Goal: Complete application form

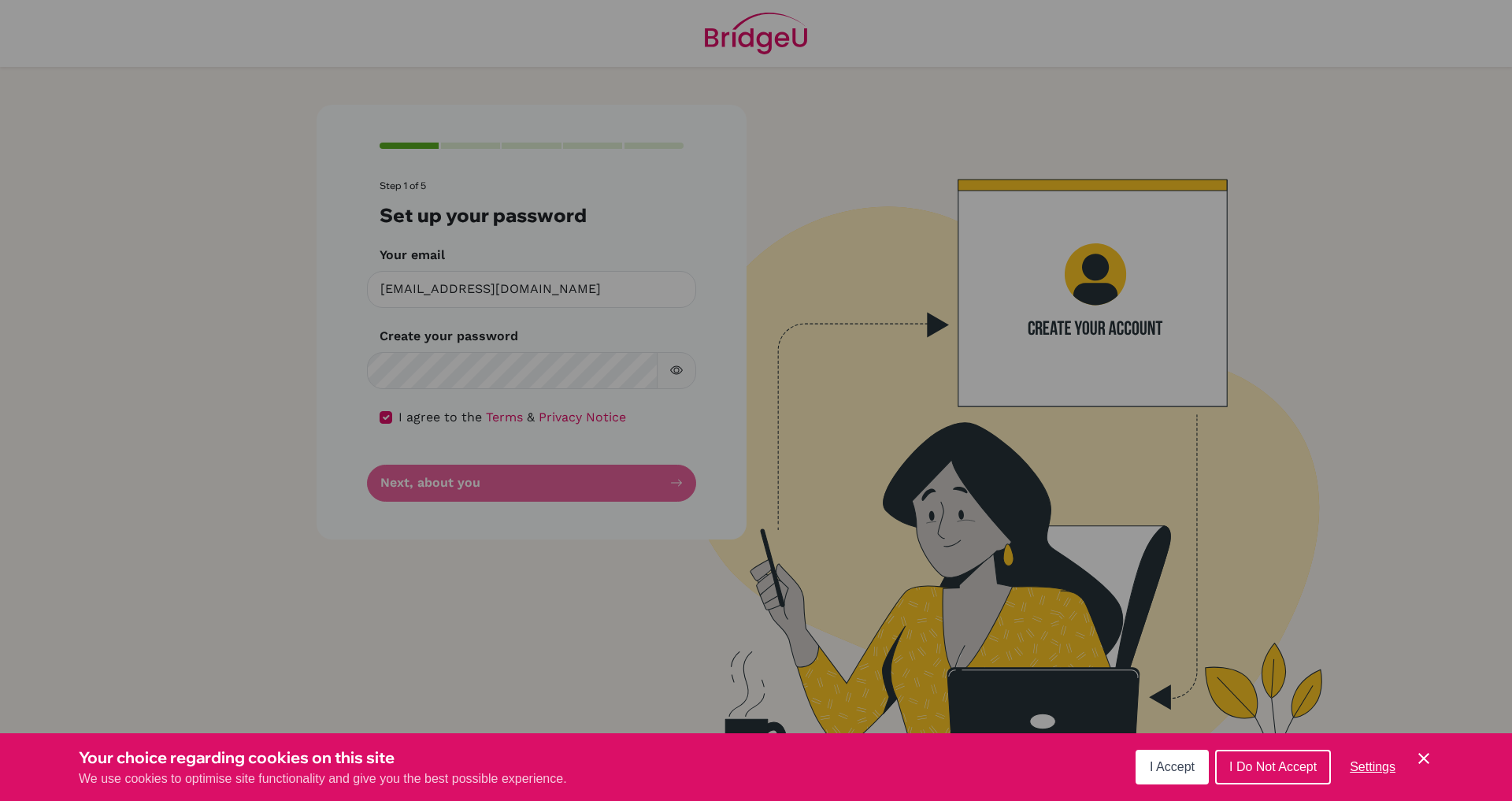
click at [1179, 759] on button "I Accept" at bounding box center [1172, 767] width 73 height 35
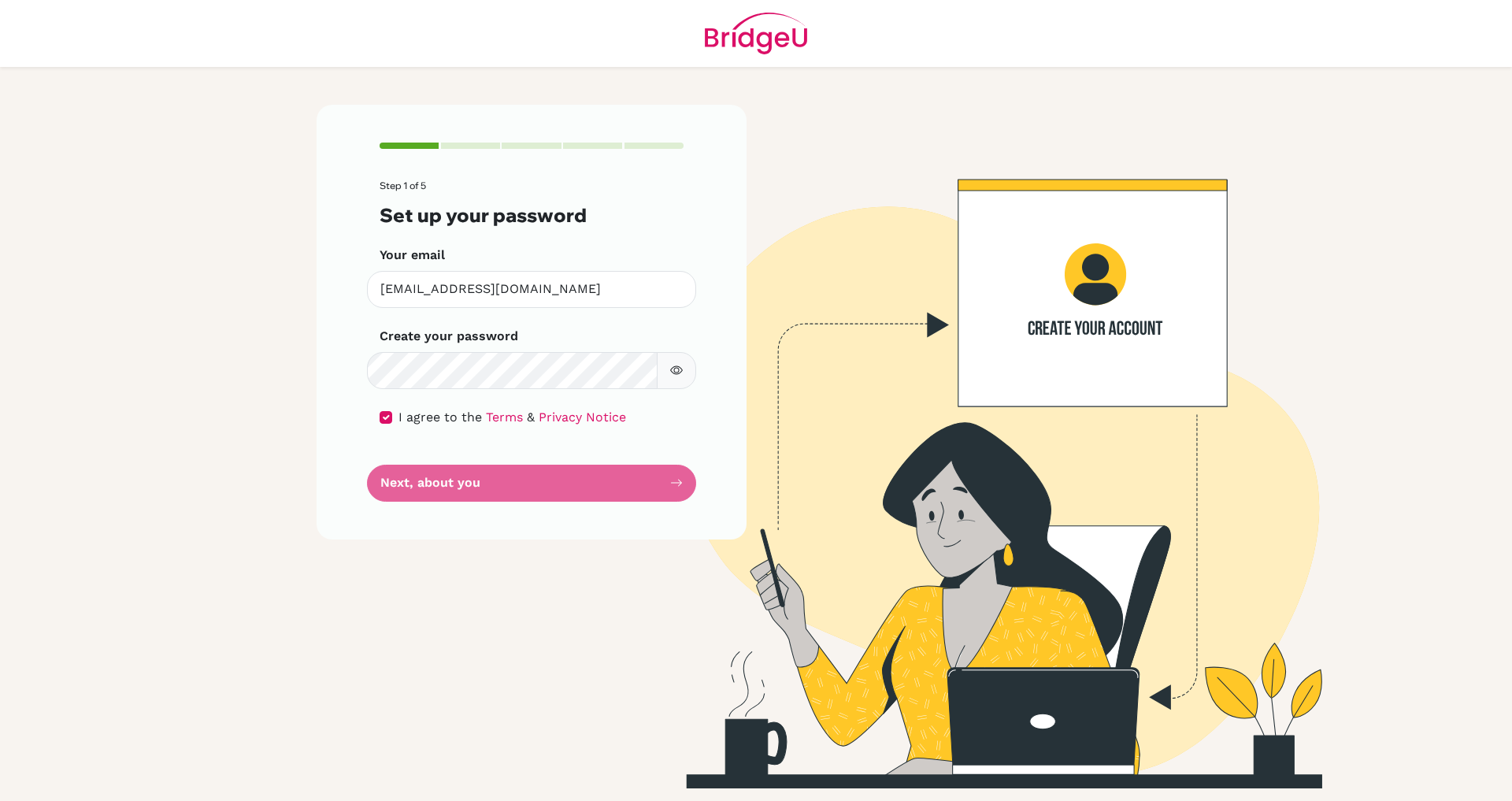
click at [488, 493] on form "Step 1 of 5 Set up your password Your email [EMAIL_ADDRESS][DOMAIN_NAME] Invali…" at bounding box center [531, 340] width 304 height 320
click at [663, 373] on button "button" at bounding box center [676, 370] width 40 height 37
click at [668, 373] on button "button" at bounding box center [676, 370] width 40 height 37
click at [548, 467] on form "Step 1 of 5 Set up your password Your email [EMAIL_ADDRESS][DOMAIN_NAME] Invali…" at bounding box center [531, 340] width 304 height 320
click at [538, 478] on form "Step 1 of 5 Set up your password Your email [EMAIL_ADDRESS][DOMAIN_NAME] Invali…" at bounding box center [531, 340] width 304 height 320
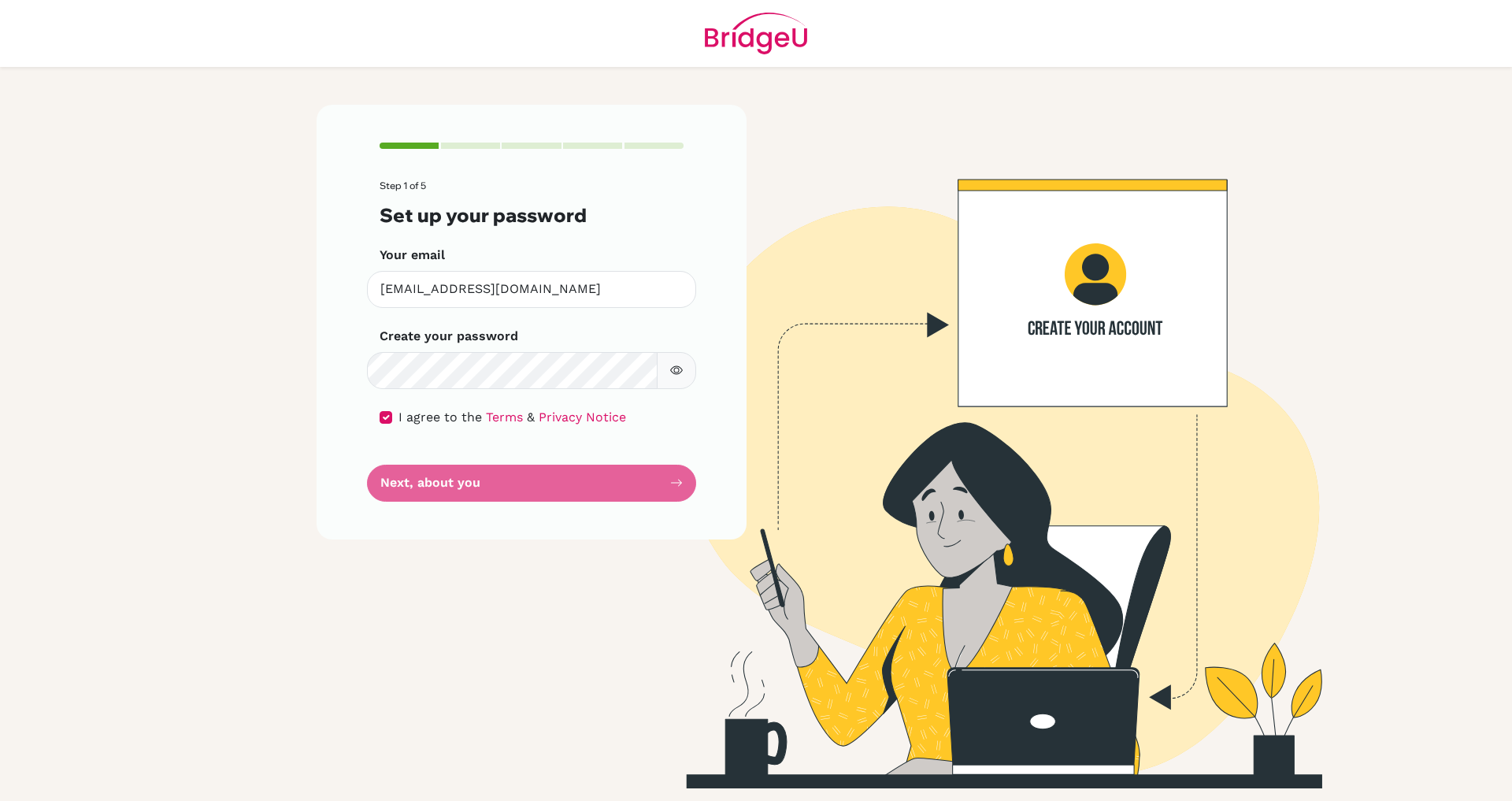
click at [538, 478] on form "Step 1 of 5 Set up your password Your email [EMAIL_ADDRESS][DOMAIN_NAME] Invali…" at bounding box center [531, 340] width 304 height 320
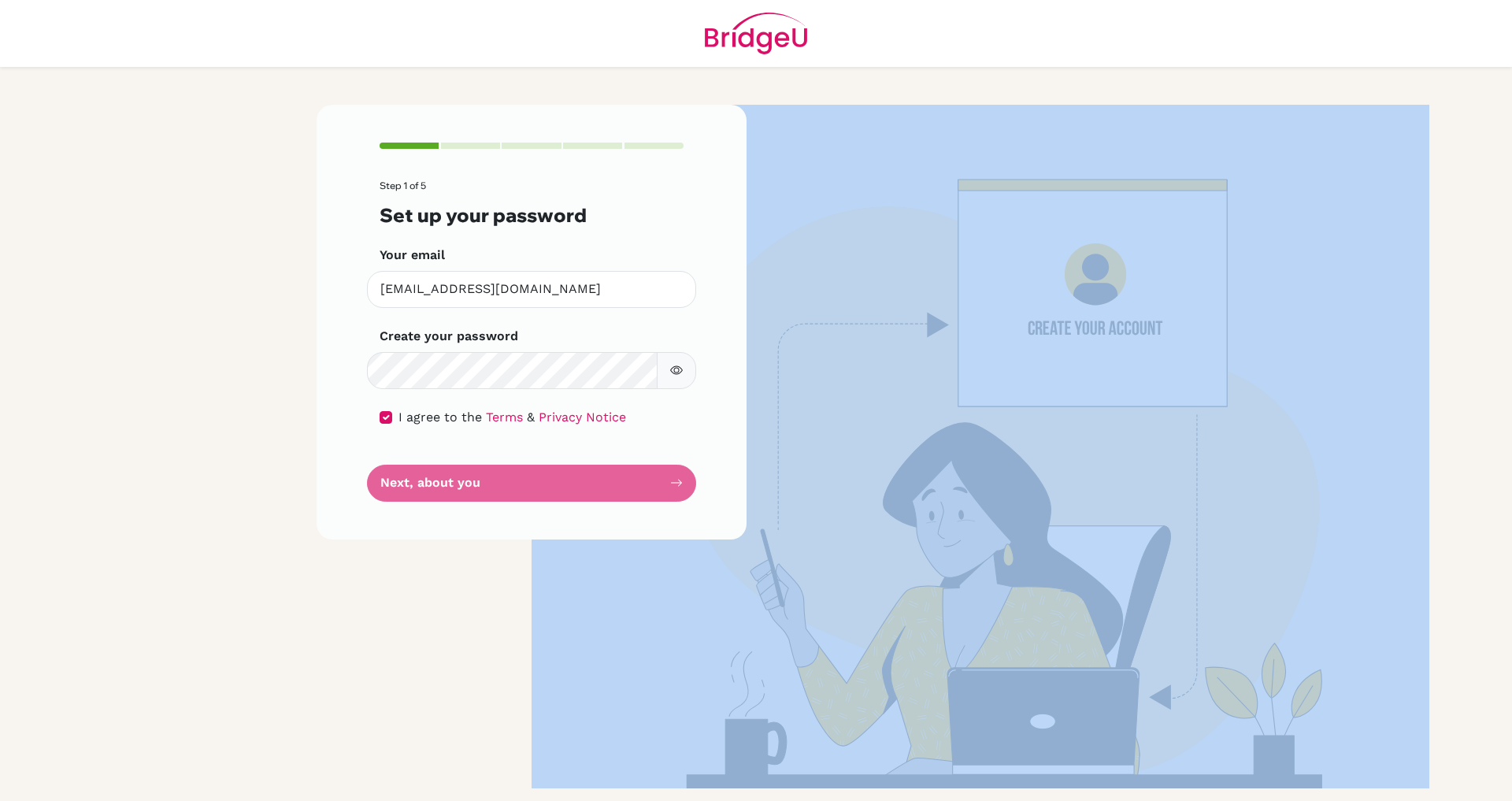
click at [538, 478] on form "Step 1 of 5 Set up your password Your email [EMAIL_ADDRESS][DOMAIN_NAME] Invali…" at bounding box center [531, 340] width 304 height 320
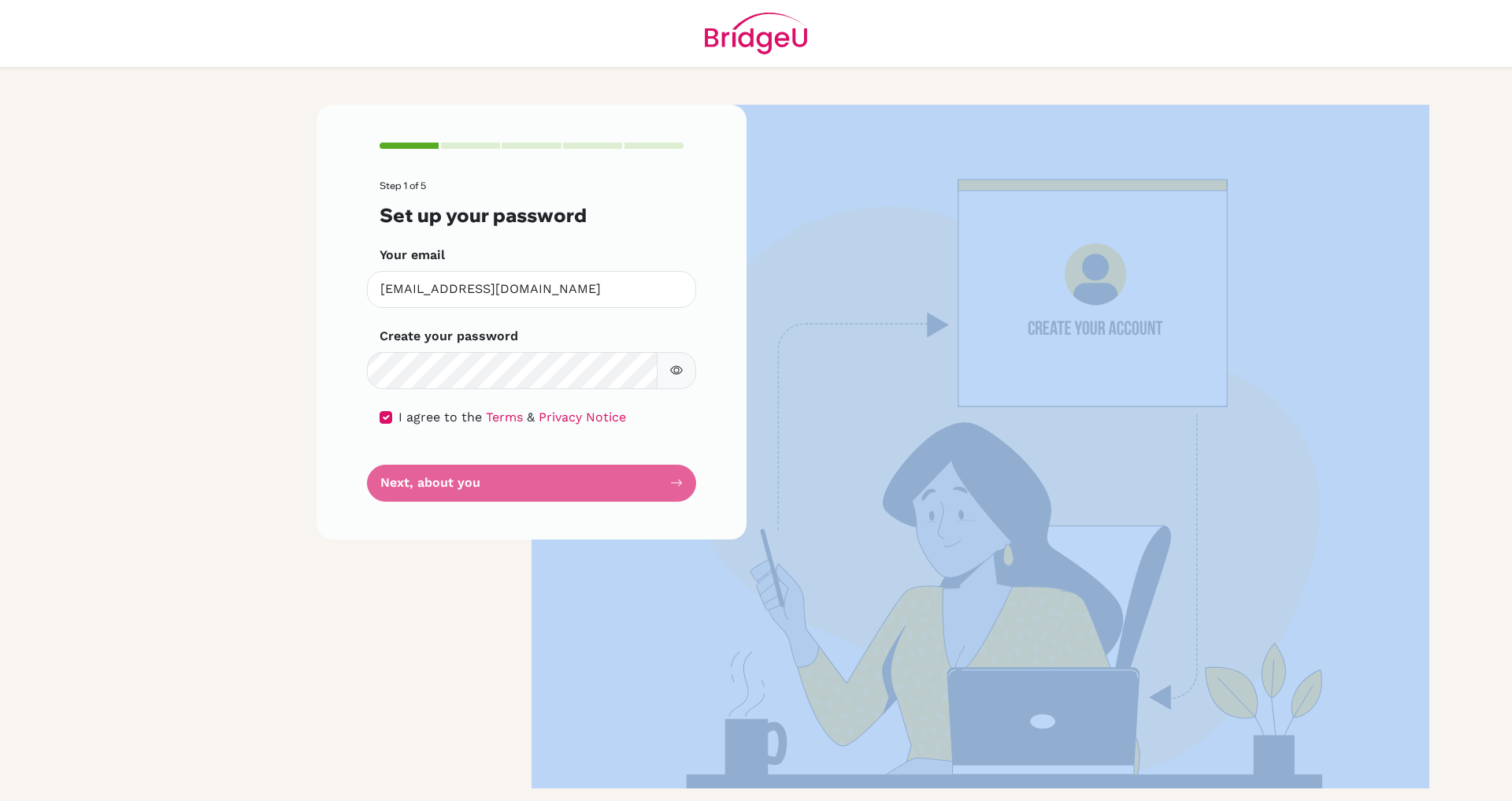
click at [538, 478] on form "Step 1 of 5 Set up your password Your email [EMAIL_ADDRESS][DOMAIN_NAME] Invali…" at bounding box center [531, 340] width 304 height 320
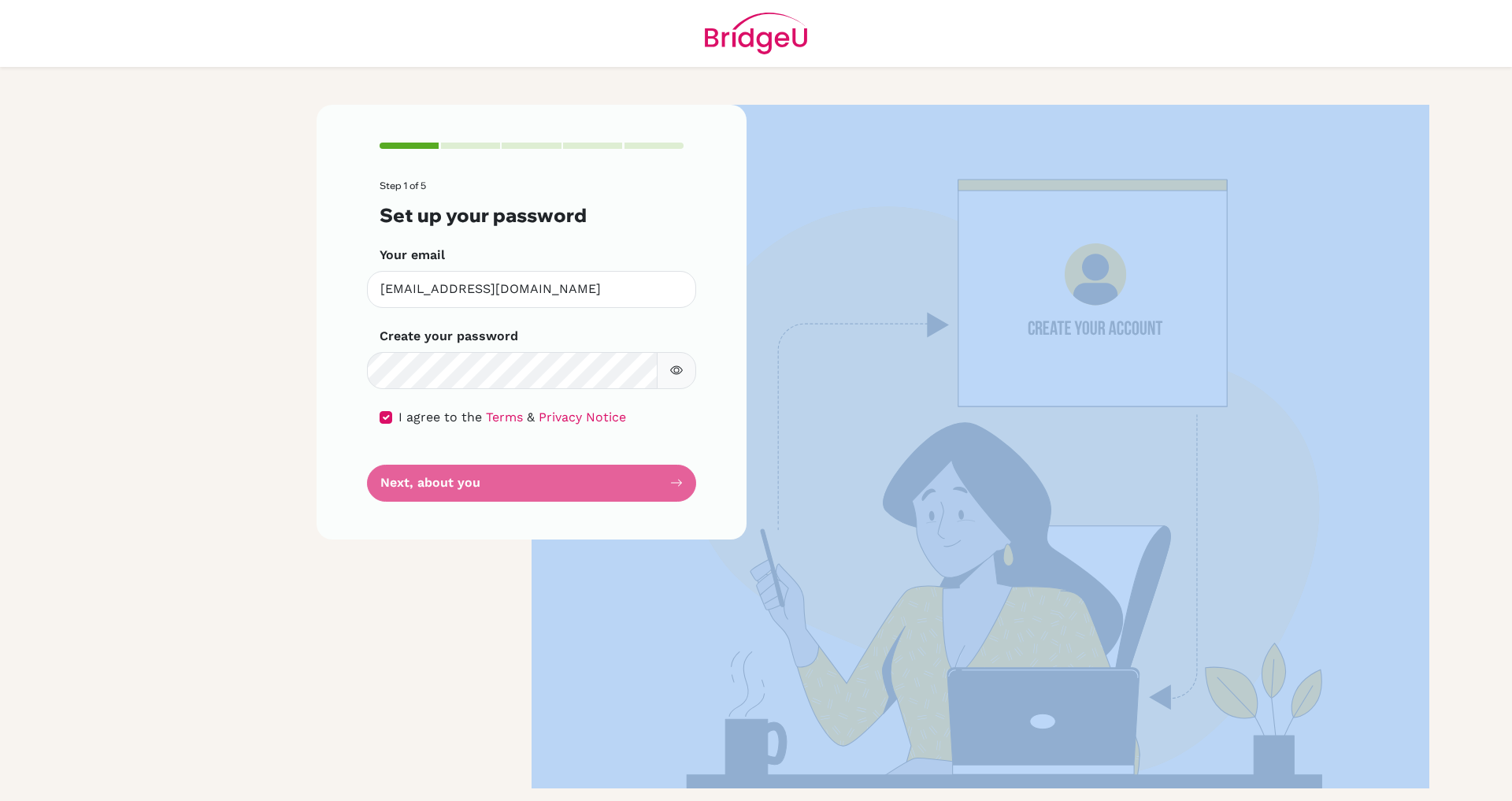
click at [538, 478] on form "Step 1 of 5 Set up your password Your email [EMAIL_ADDRESS][DOMAIN_NAME] Invali…" at bounding box center [531, 340] width 304 height 320
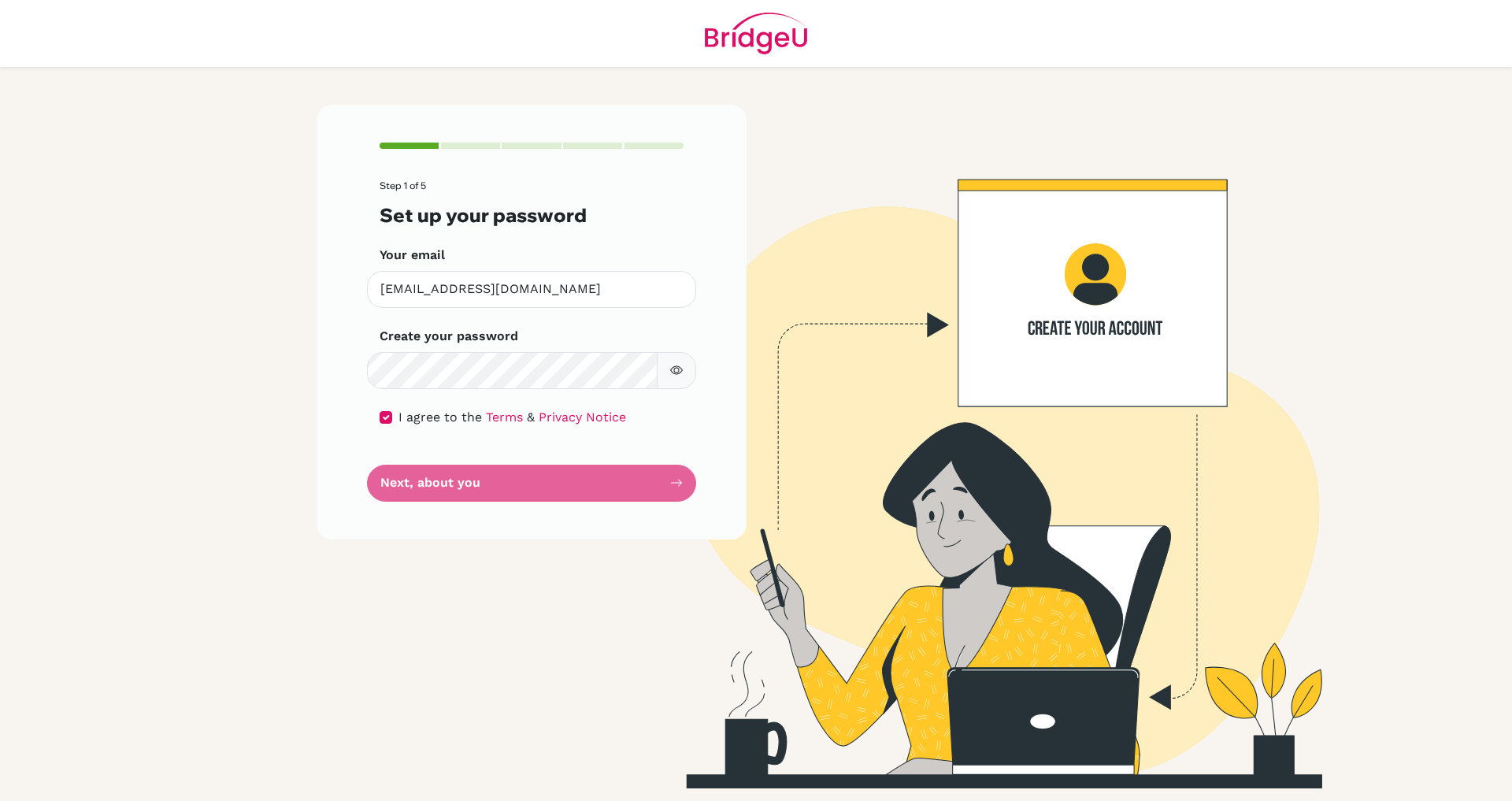
click at [538, 478] on form "Step 1 of 5 Set up your password Your email [EMAIL_ADDRESS][DOMAIN_NAME] Invali…" at bounding box center [531, 340] width 304 height 320
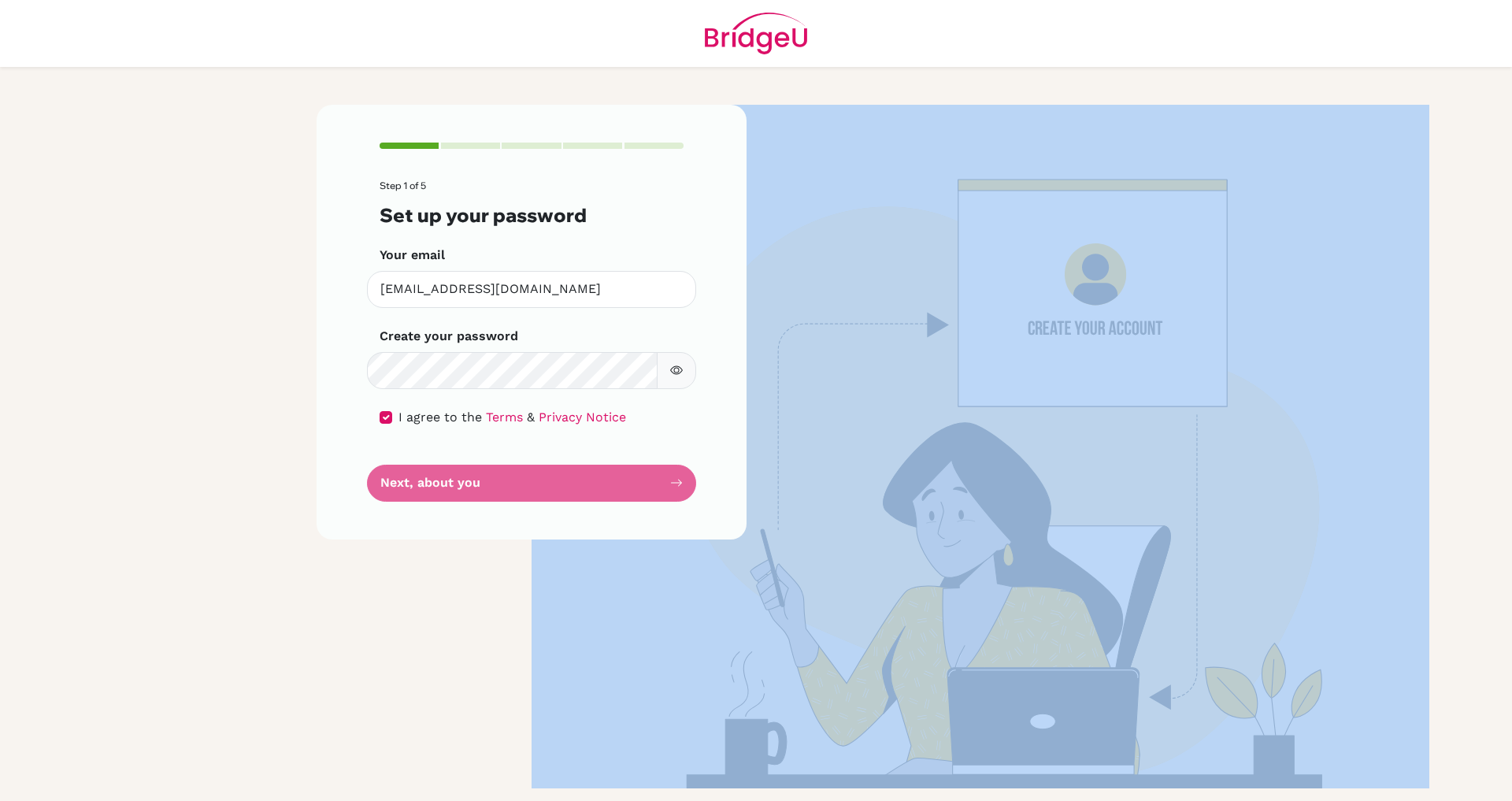
click at [538, 478] on form "Step 1 of 5 Set up your password Your email [EMAIL_ADDRESS][DOMAIN_NAME] Invali…" at bounding box center [531, 340] width 304 height 320
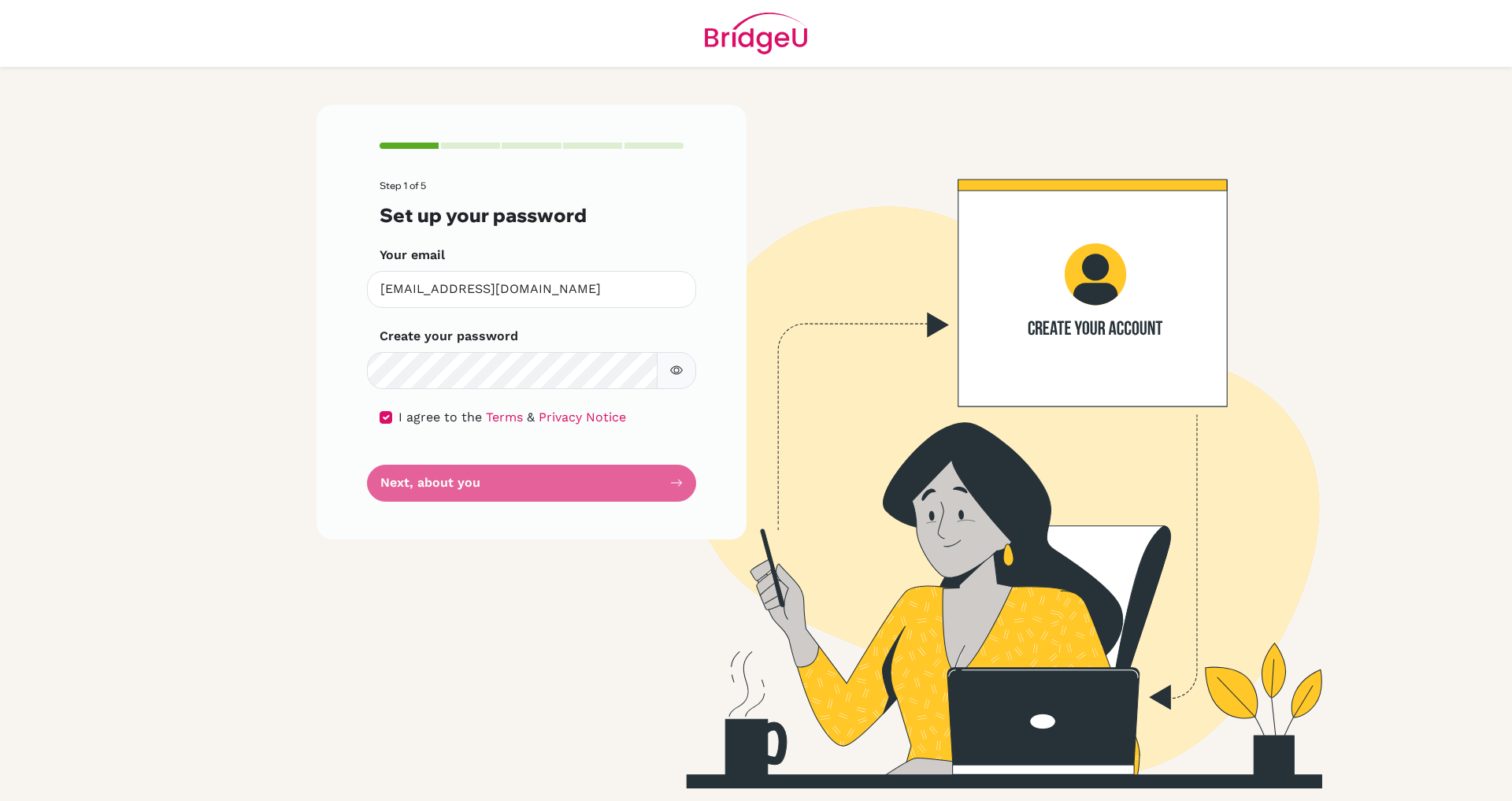
click at [206, 601] on main "Step 1 of 5 Set up your password Your email [EMAIL_ADDRESS][DOMAIN_NAME] Invali…" at bounding box center [756, 400] width 1512 height 801
click at [563, 286] on input "[EMAIL_ADDRESS][DOMAIN_NAME]" at bounding box center [531, 289] width 329 height 37
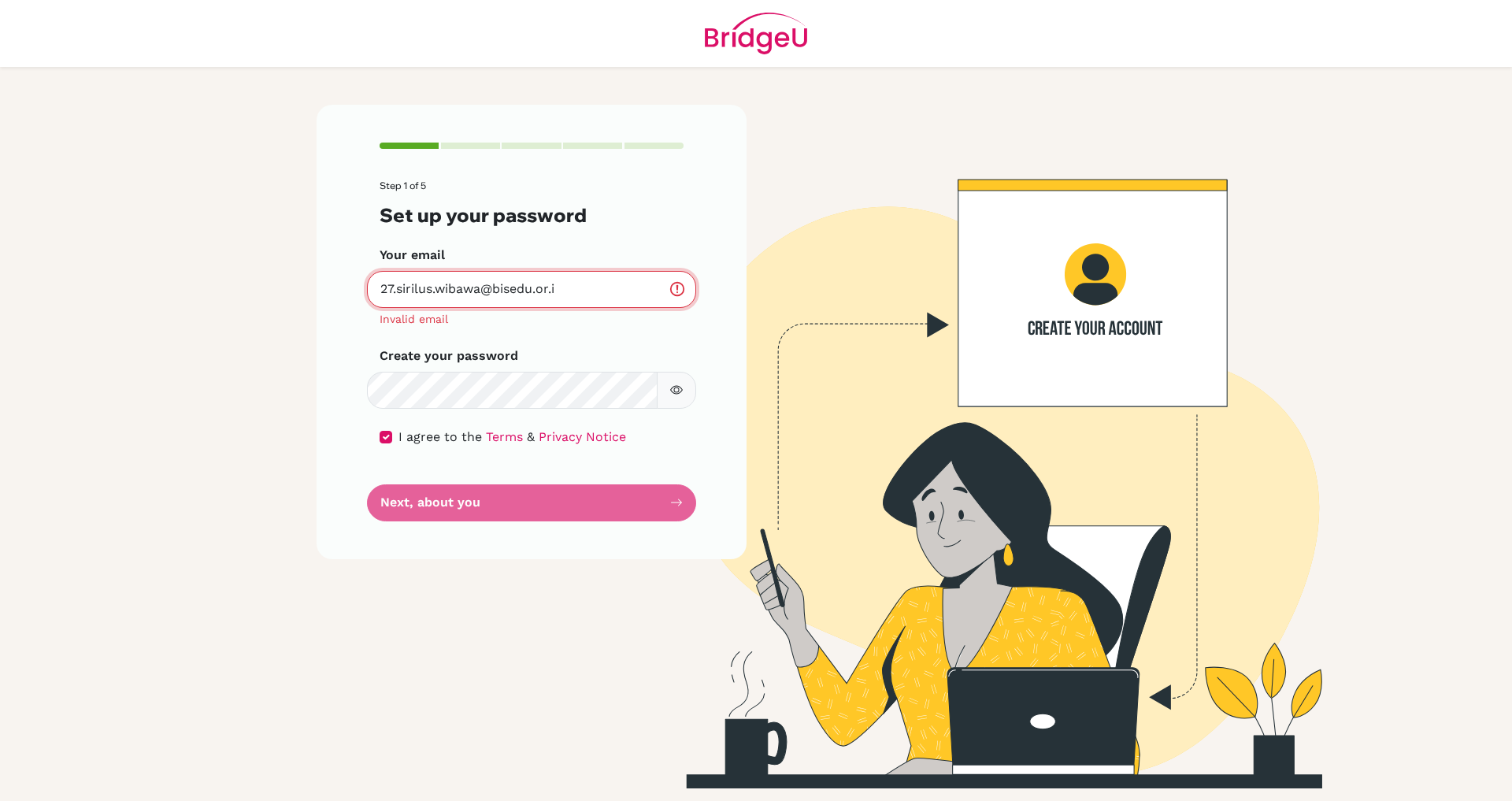
type input "[EMAIL_ADDRESS][DOMAIN_NAME]"
click at [233, 386] on main "Step 1 of 5 Set up your password Your email [EMAIL_ADDRESS][DOMAIN_NAME] Invali…" at bounding box center [756, 400] width 1512 height 801
click at [406, 520] on form "Step 1 of 5 Set up your password Your email [EMAIL_ADDRESS][DOMAIN_NAME] Invali…" at bounding box center [531, 350] width 304 height 340
click at [376, 288] on input "[EMAIL_ADDRESS][DOMAIN_NAME]" at bounding box center [531, 289] width 329 height 37
drag, startPoint x: 376, startPoint y: 288, endPoint x: 574, endPoint y: 286, distance: 198.0
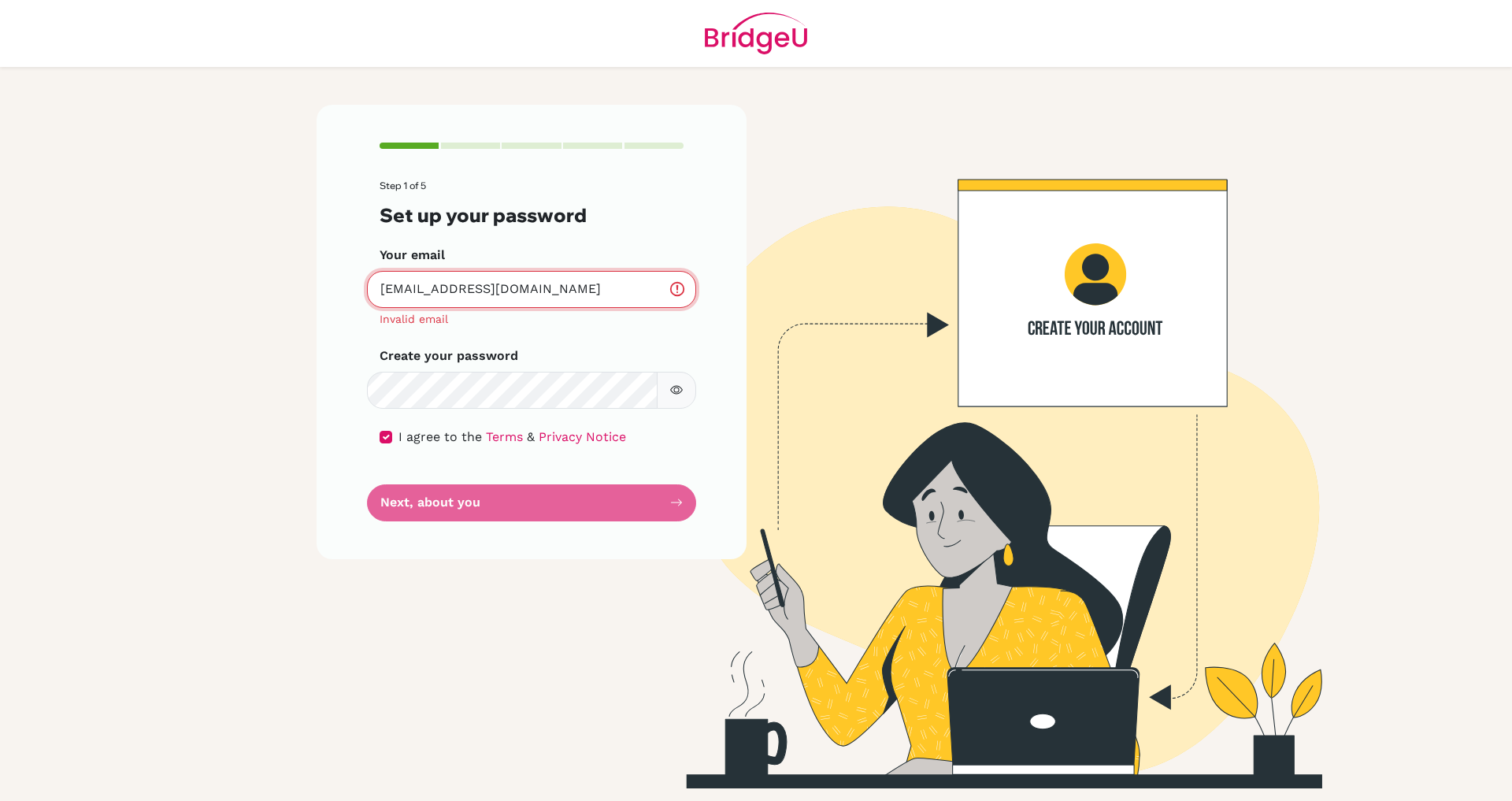
click at [575, 286] on input "[EMAIL_ADDRESS][DOMAIN_NAME]" at bounding box center [531, 289] width 329 height 37
click at [454, 503] on form "Step 1 of 5 Set up your password Your email [EMAIL_ADDRESS][DOMAIN_NAME] Invali…" at bounding box center [531, 350] width 304 height 340
click at [498, 531] on div "Step 1 of 5 Set up your password Your email [EMAIL_ADDRESS][DOMAIN_NAME] Invali…" at bounding box center [531, 331] width 430 height 453
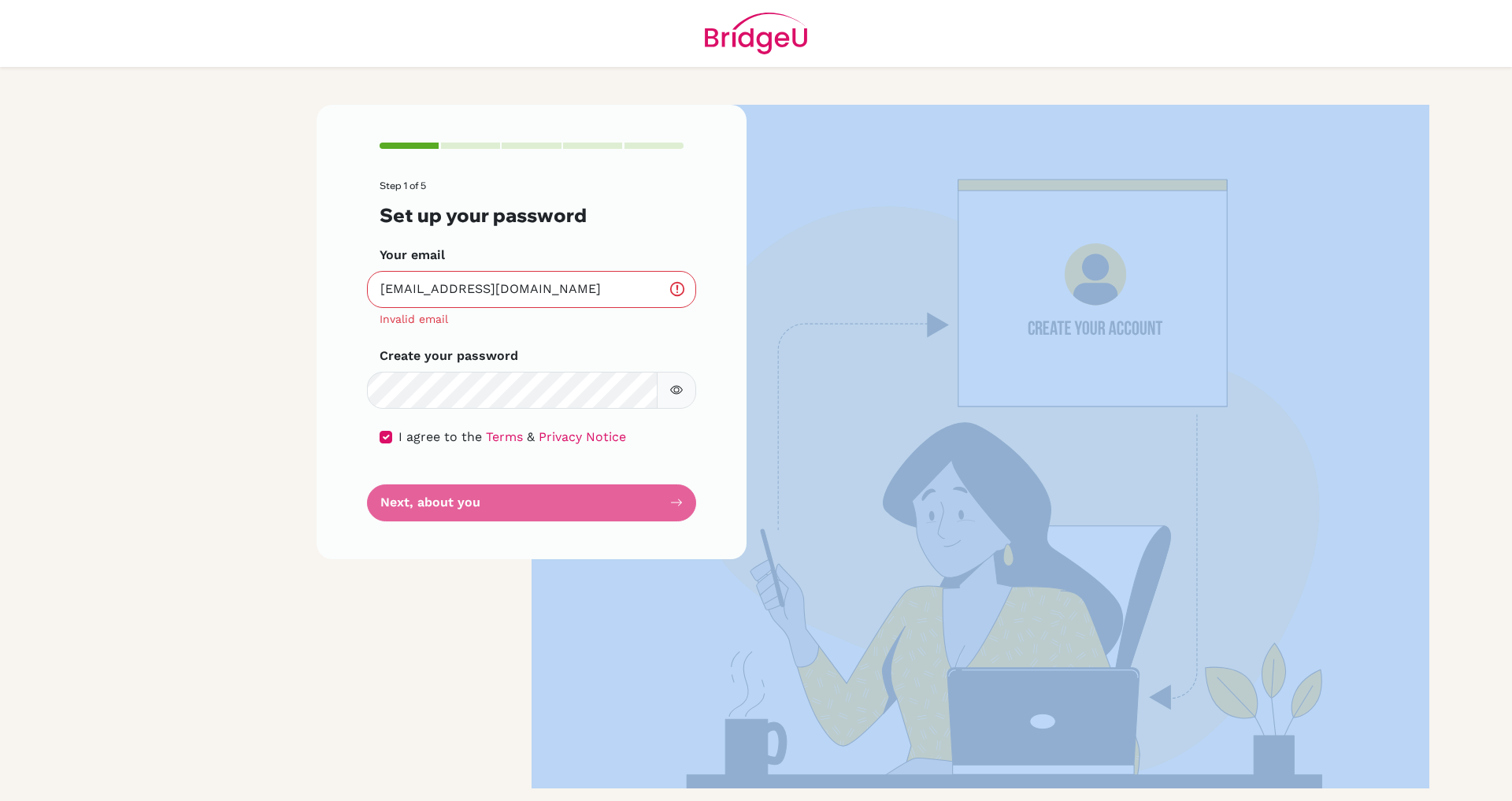
drag, startPoint x: 498, startPoint y: 531, endPoint x: 486, endPoint y: 516, distance: 19.2
click at [491, 520] on div "Step 1 of 5 Set up your password Your email [EMAIL_ADDRESS][DOMAIN_NAME] Invali…" at bounding box center [531, 331] width 430 height 453
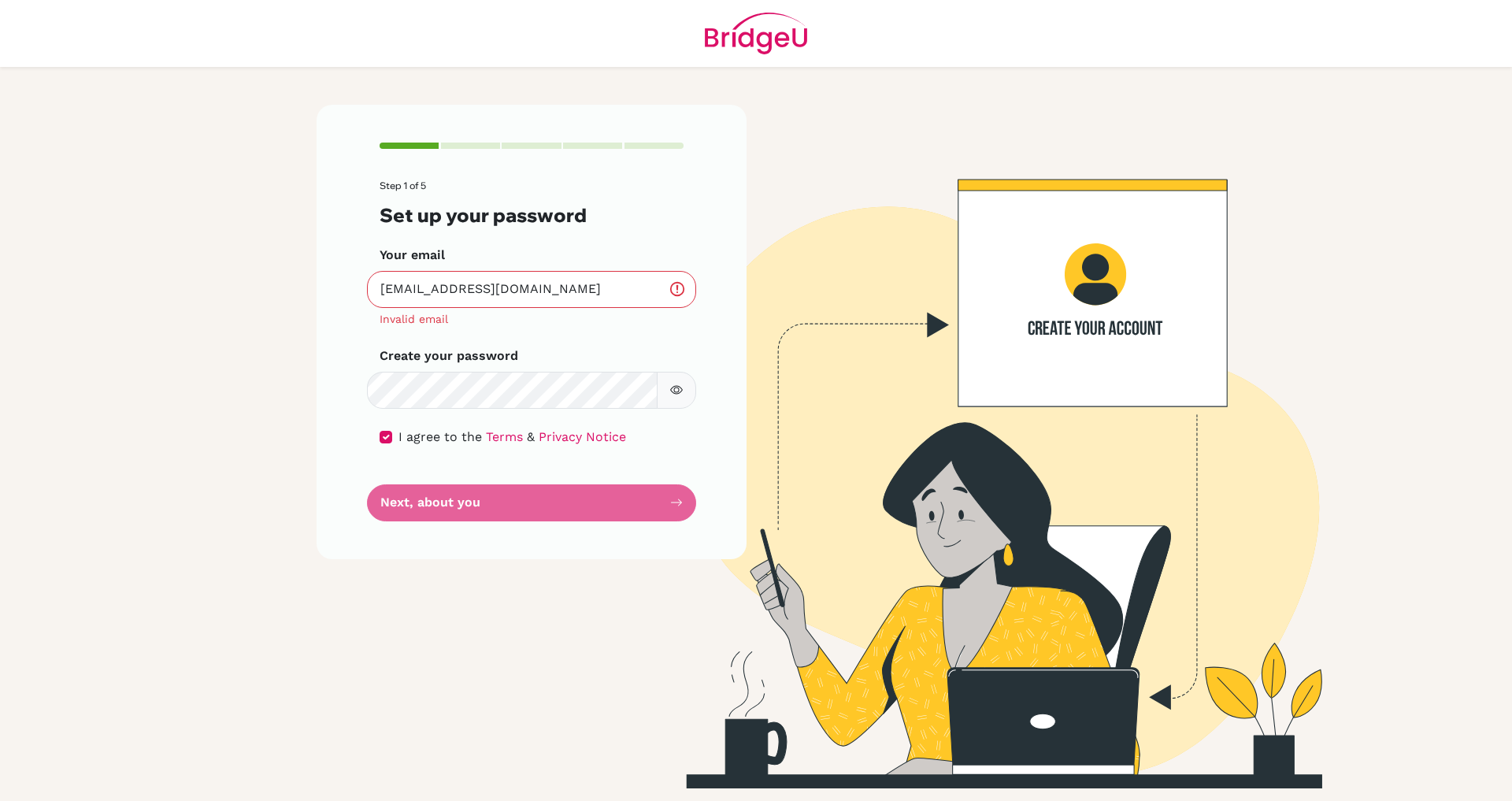
click at [486, 516] on form "Step 1 of 5 Set up your password Your email [EMAIL_ADDRESS][DOMAIN_NAME] Invali…" at bounding box center [531, 350] width 304 height 340
click at [550, 292] on input "[EMAIL_ADDRESS][DOMAIN_NAME]" at bounding box center [531, 289] width 329 height 37
click at [586, 282] on input "[EMAIL_ADDRESS][DOMAIN_NAME]" at bounding box center [531, 289] width 329 height 37
click at [559, 284] on input "[EMAIL_ADDRESS][DOMAIN_NAME]" at bounding box center [531, 289] width 329 height 37
click at [522, 289] on input "[EMAIL_ADDRESS][DOMAIN_NAME]" at bounding box center [531, 289] width 329 height 37
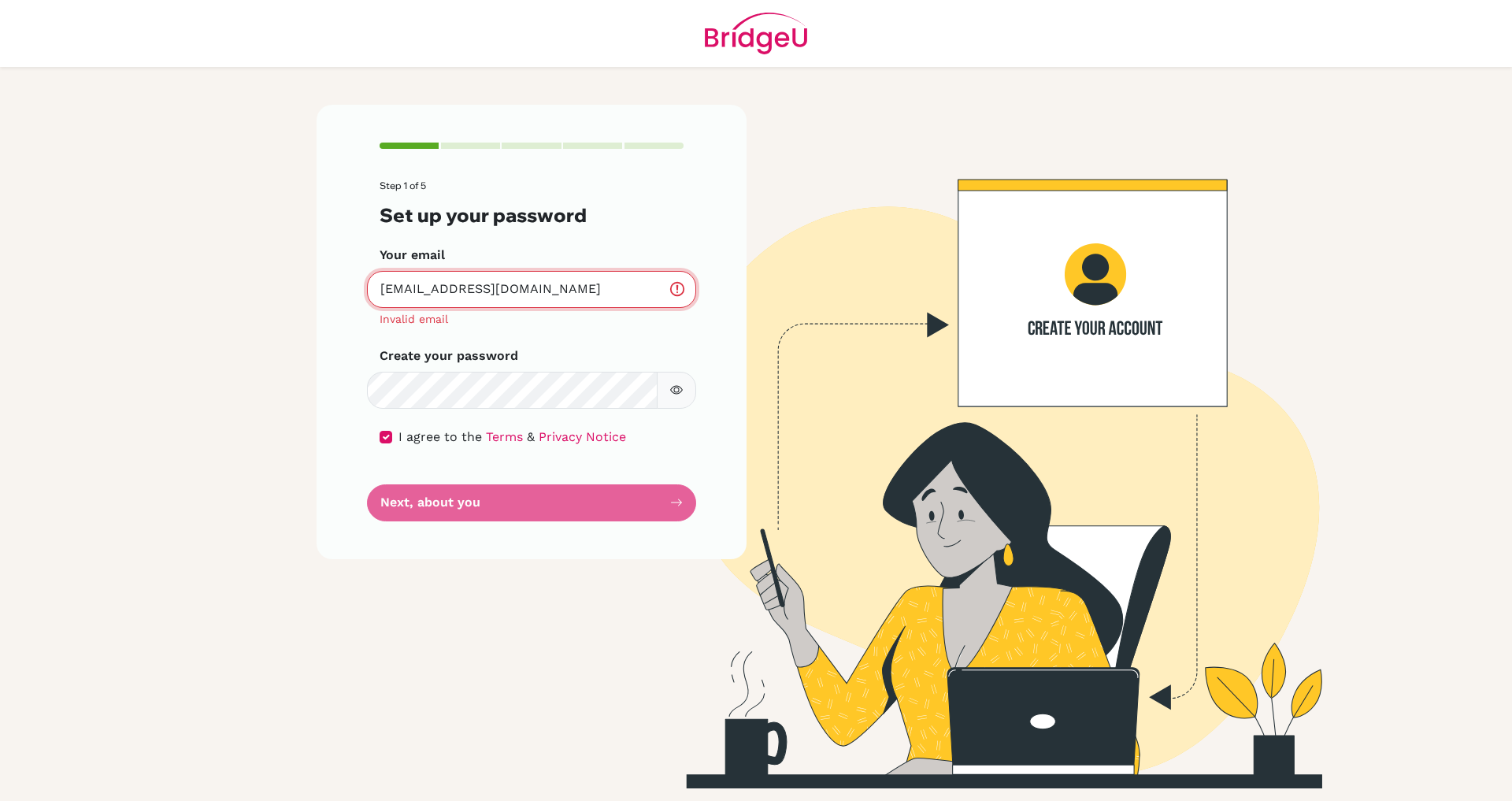
click at [442, 293] on input "[EMAIL_ADDRESS][DOMAIN_NAME]" at bounding box center [531, 289] width 329 height 37
click at [401, 518] on form "Step 1 of 5 Set up your password Your email [EMAIL_ADDRESS][DOMAIN_NAME] Invali…" at bounding box center [531, 350] width 304 height 340
click at [395, 289] on input "[EMAIL_ADDRESS][DOMAIN_NAME]" at bounding box center [531, 289] width 329 height 37
click at [456, 499] on form "Step 1 of 5 Set up your password Your email [EMAIL_ADDRESS][DOMAIN_NAME] Invali…" at bounding box center [531, 350] width 304 height 340
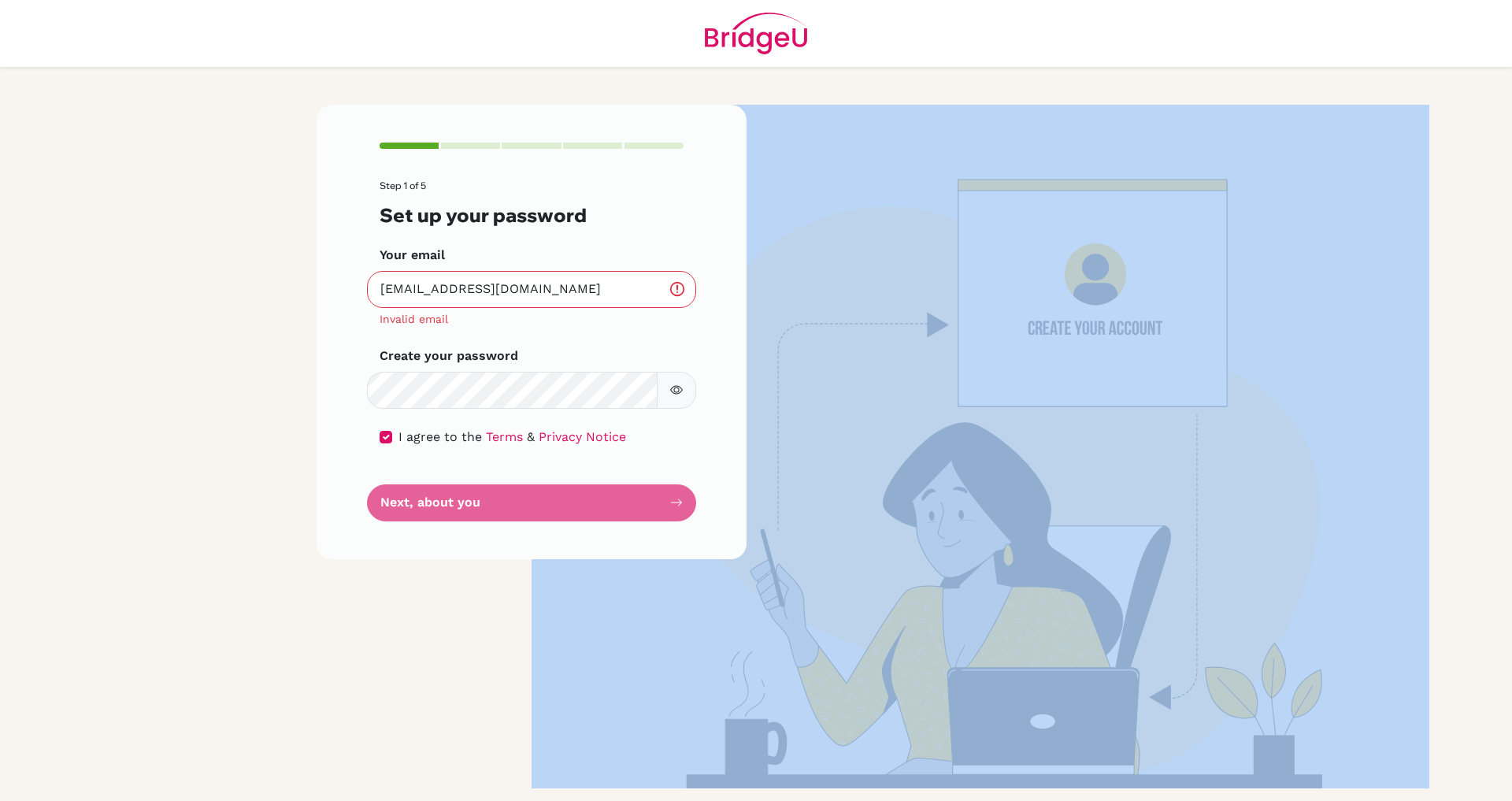
click at [456, 499] on form "Step 1 of 5 Set up your password Your email [EMAIL_ADDRESS][DOMAIN_NAME] Invali…" at bounding box center [531, 350] width 304 height 340
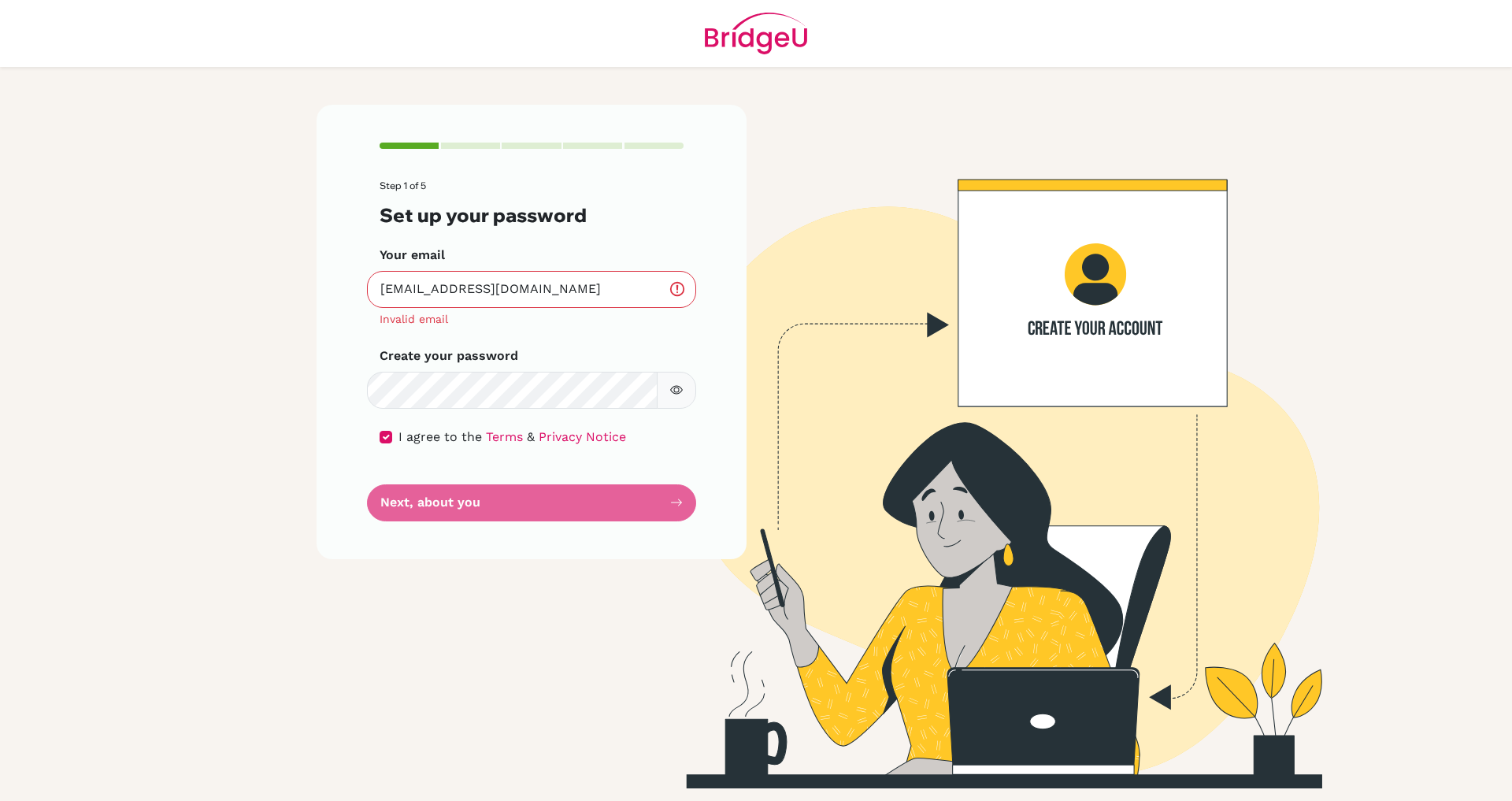
drag, startPoint x: 113, startPoint y: 468, endPoint x: 125, endPoint y: 468, distance: 12.0
click at [113, 468] on main "Step 1 of 5 Set up your password Your email [EMAIL_ADDRESS][DOMAIN_NAME] Invali…" at bounding box center [756, 400] width 1512 height 801
click at [412, 516] on form "Step 1 of 5 Set up your password Your email [EMAIL_ADDRESS][DOMAIN_NAME] Invali…" at bounding box center [531, 350] width 304 height 340
click at [415, 514] on form "Step 1 of 5 Set up your password Your email [EMAIL_ADDRESS][DOMAIN_NAME] Invali…" at bounding box center [531, 350] width 304 height 340
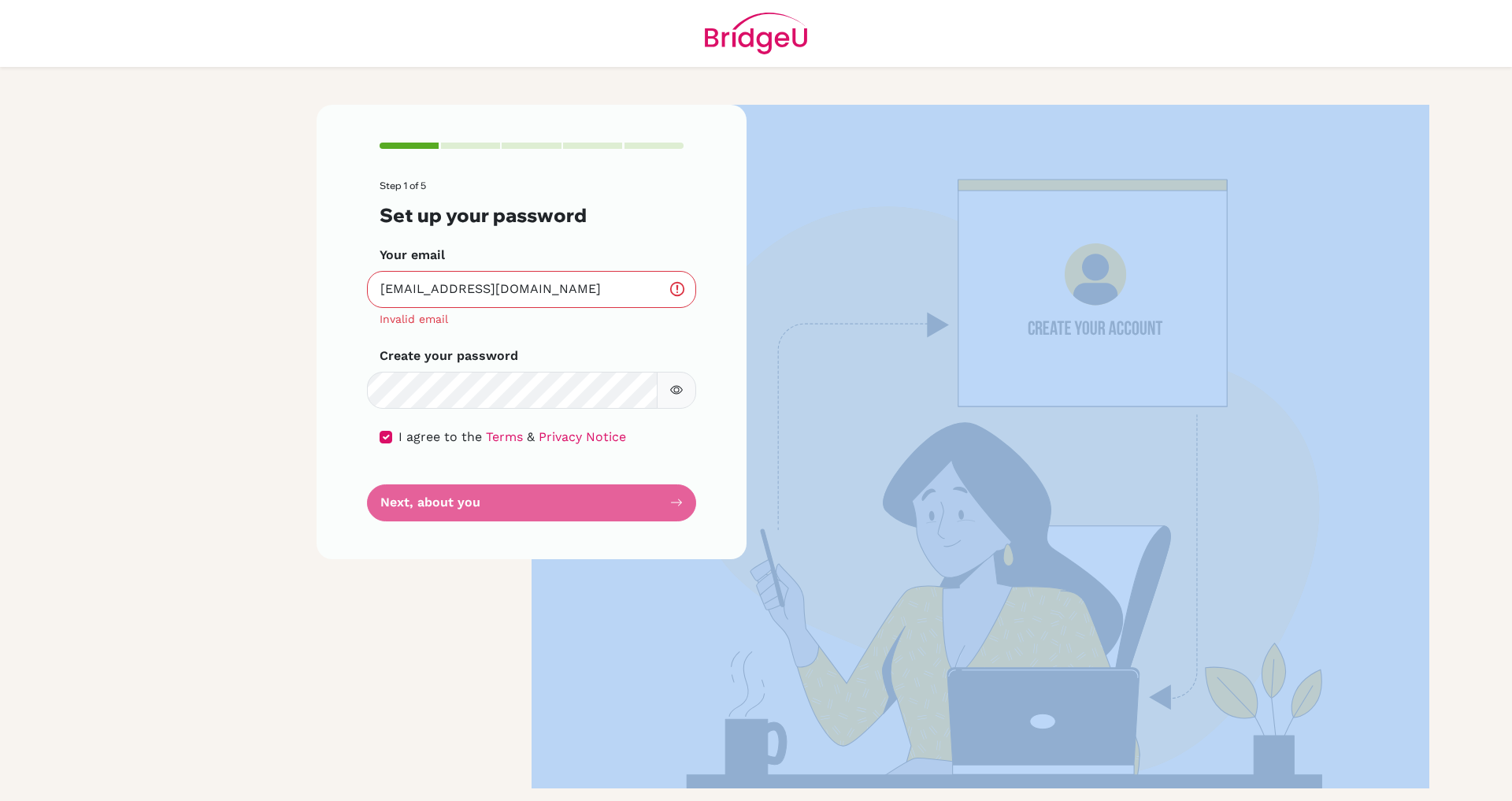
click at [415, 514] on form "Step 1 of 5 Set up your password Your email [EMAIL_ADDRESS][DOMAIN_NAME] Invali…" at bounding box center [531, 350] width 304 height 340
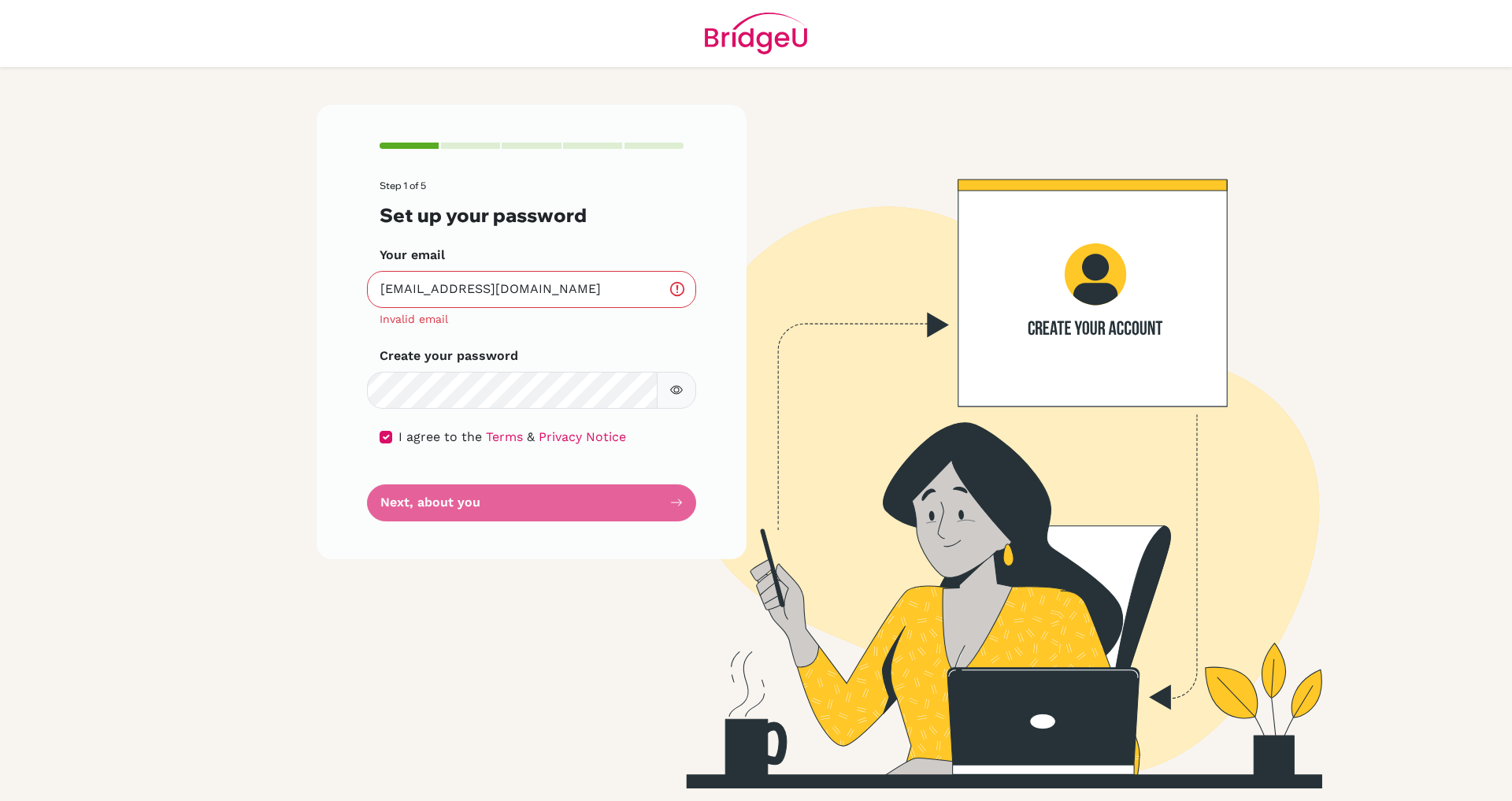
click at [173, 476] on main "Step 1 of 5 Set up your password Your email [EMAIL_ADDRESS][DOMAIN_NAME] Invali…" at bounding box center [756, 400] width 1512 height 801
click at [597, 286] on input "[EMAIL_ADDRESS][DOMAIN_NAME]" at bounding box center [531, 289] width 329 height 37
click at [397, 290] on input "[EMAIL_ADDRESS][DOMAIN_NAME]" at bounding box center [531, 289] width 329 height 37
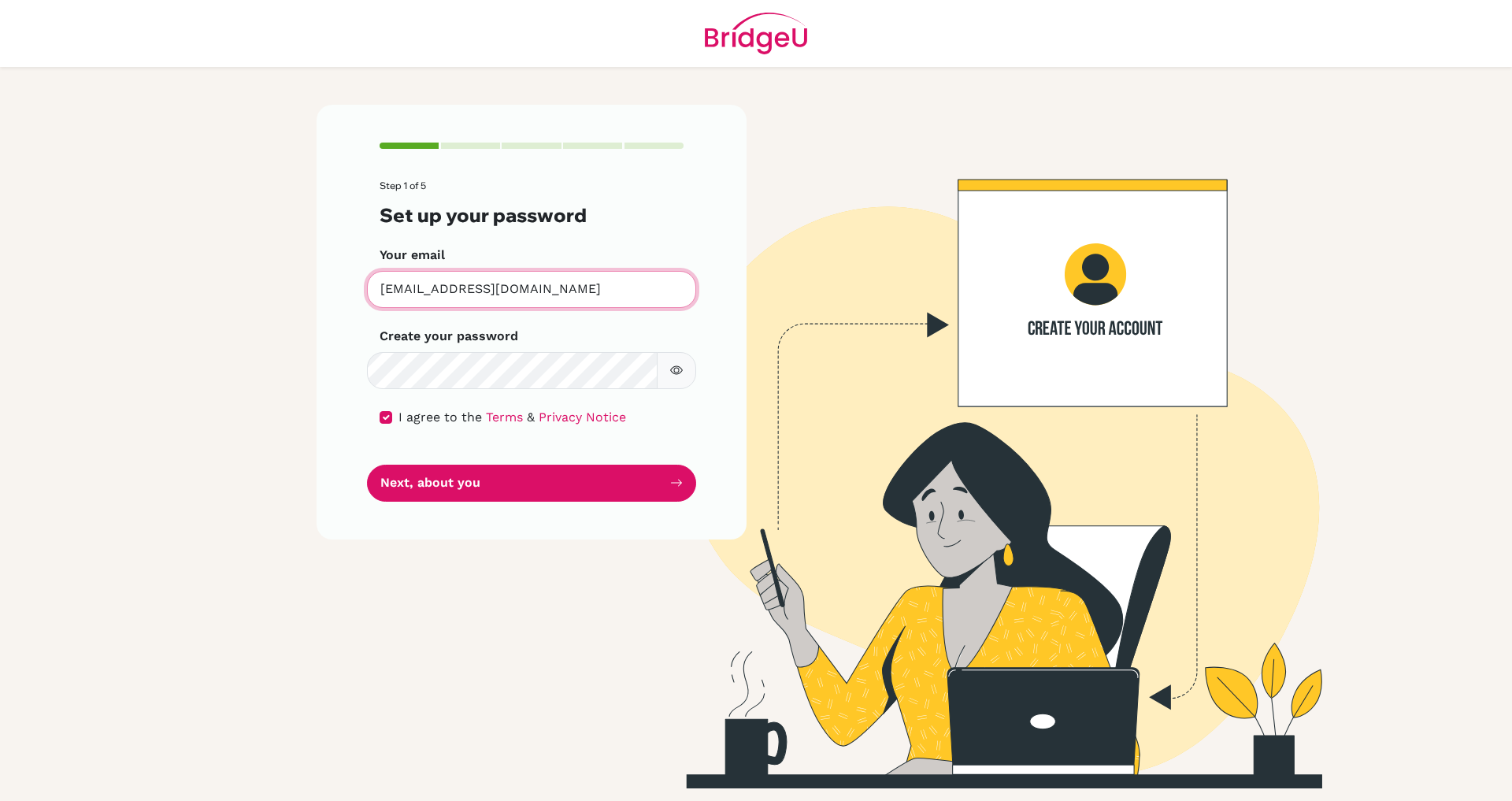
type input "[EMAIL_ADDRESS][DOMAIN_NAME]"
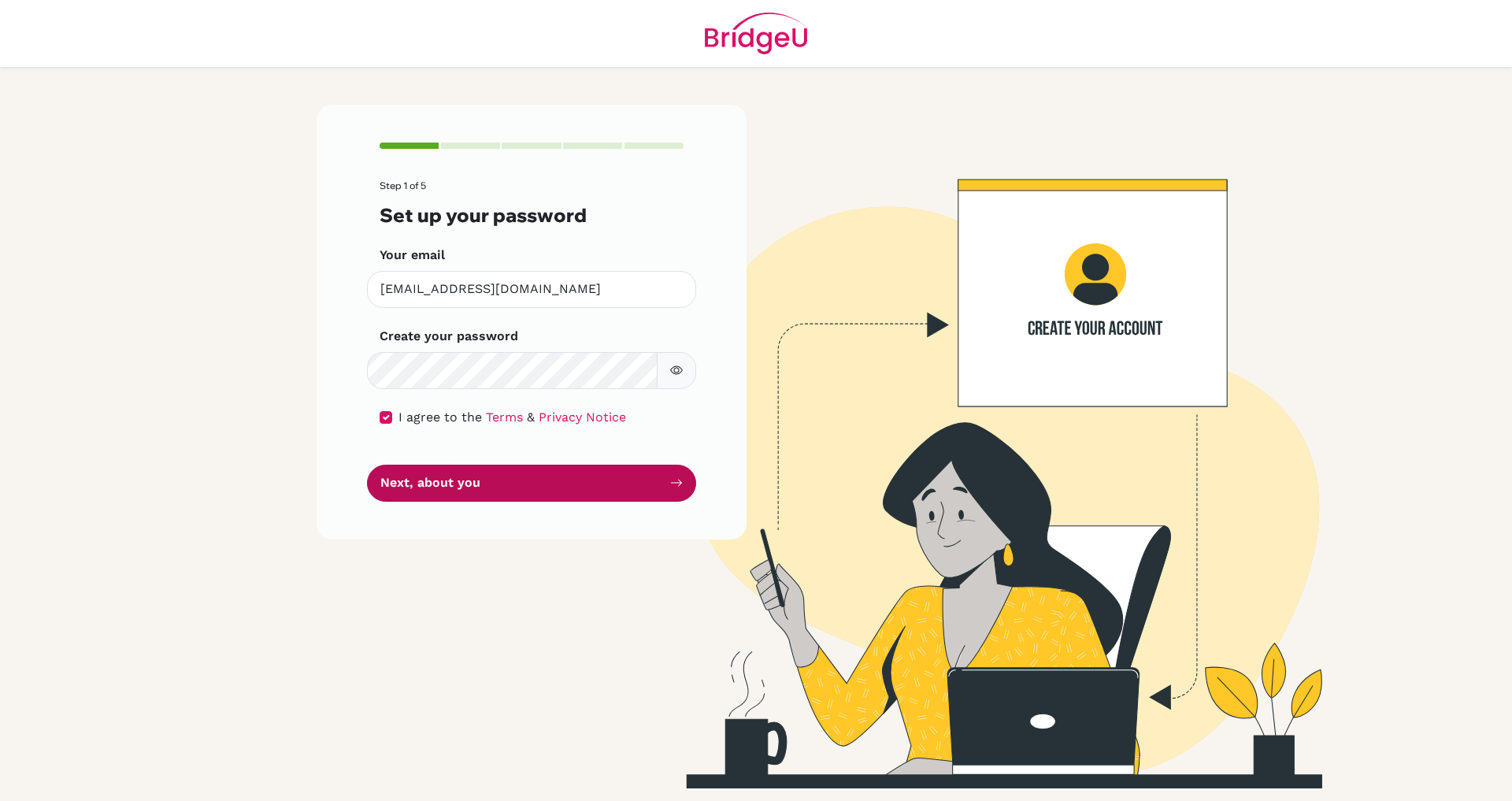
click at [511, 479] on button "Next, about you" at bounding box center [531, 482] width 329 height 37
click at [486, 484] on button "Next, about you" at bounding box center [531, 482] width 329 height 37
click at [151, 403] on main "Step 1 of 5 Set up your password Your email [EMAIL_ADDRESS][DOMAIN_NAME] Invali…" at bounding box center [756, 400] width 1512 height 801
